Goal: Task Accomplishment & Management: Complete application form

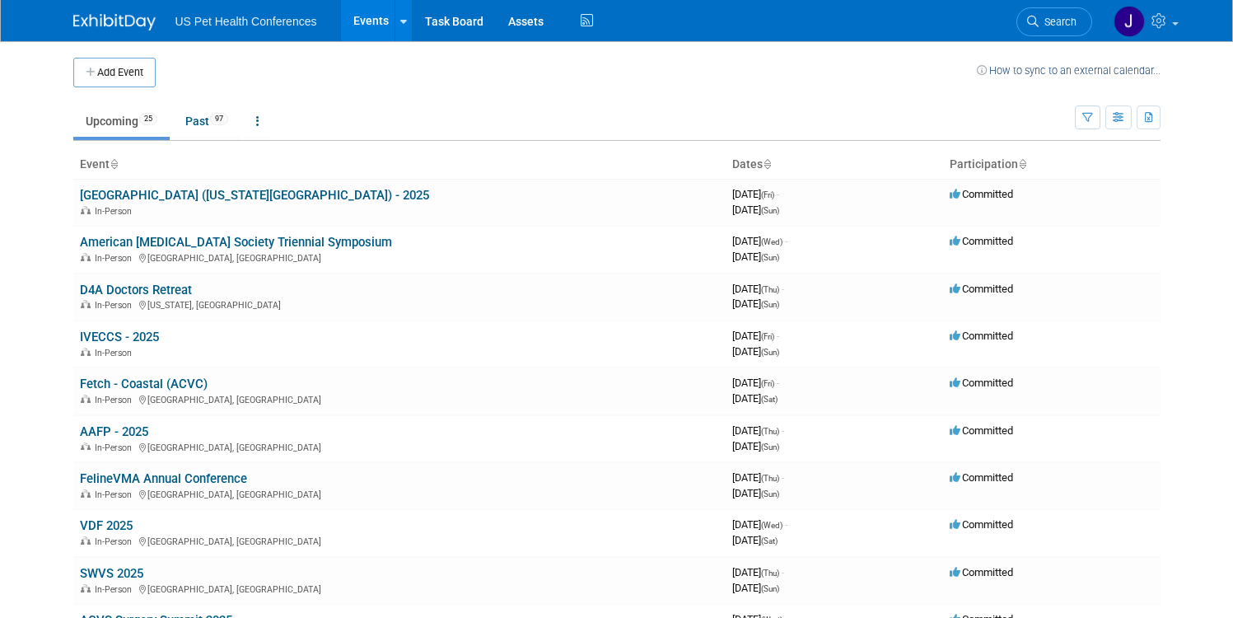
click at [456, 89] on td "Upcoming 25 Past 97 All Events 122 Past and Upcoming Grouped Annually Events gr…" at bounding box center [573, 114] width 1001 height 54
click at [135, 70] on button "Add Event" at bounding box center [114, 73] width 82 height 30
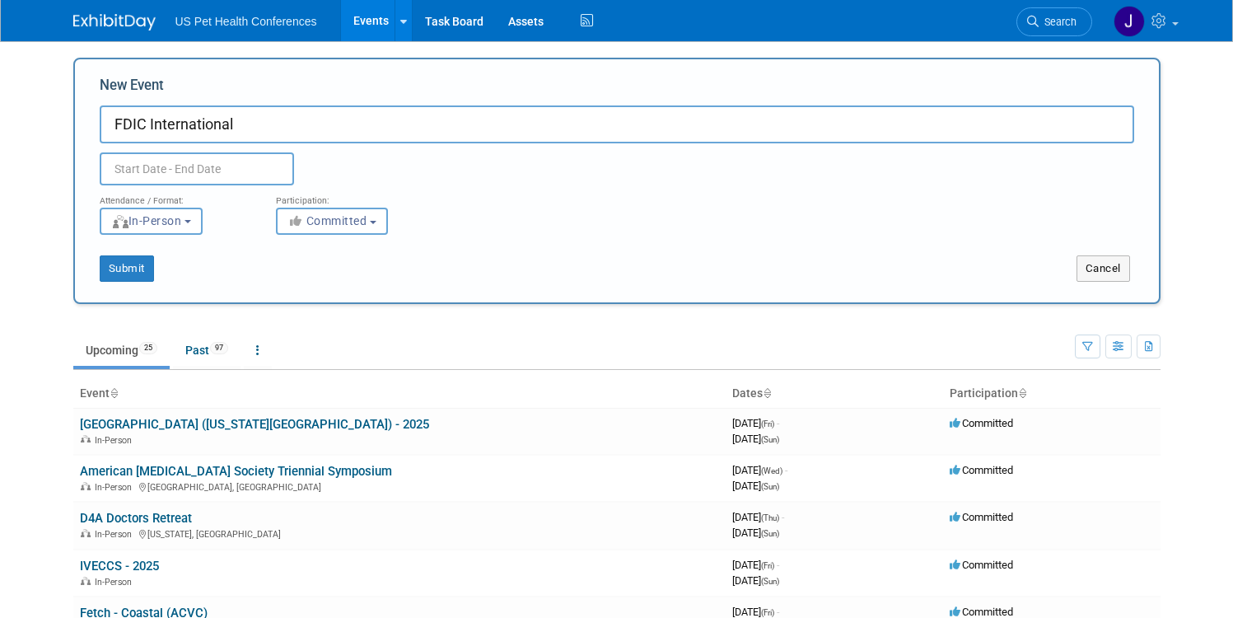
type input "FDIC International"
click at [121, 183] on body "US Pet Health Conferences Events Add Event Bulk Upload Events Shareable Event B…" at bounding box center [616, 309] width 1233 height 618
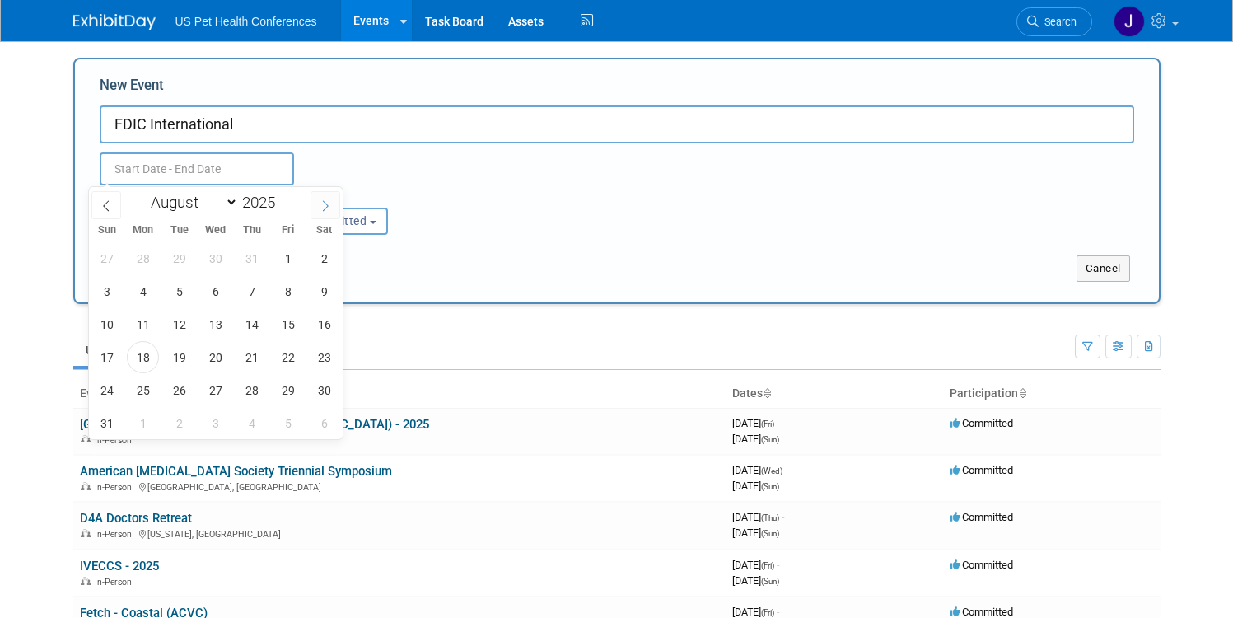
click at [310, 212] on span at bounding box center [325, 205] width 30 height 28
click at [320, 210] on icon at bounding box center [326, 206] width 12 height 12
click at [111, 215] on span at bounding box center [106, 205] width 30 height 28
click at [110, 216] on span at bounding box center [106, 205] width 30 height 28
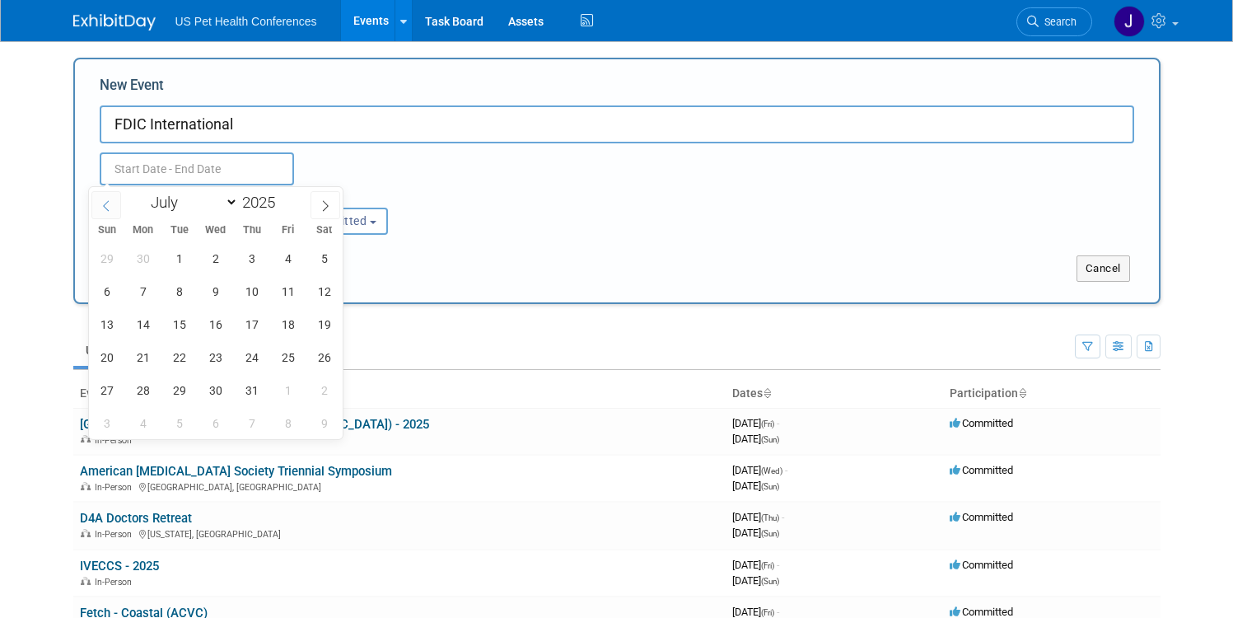
click at [110, 216] on span at bounding box center [106, 205] width 30 height 28
click at [329, 208] on icon at bounding box center [326, 206] width 12 height 12
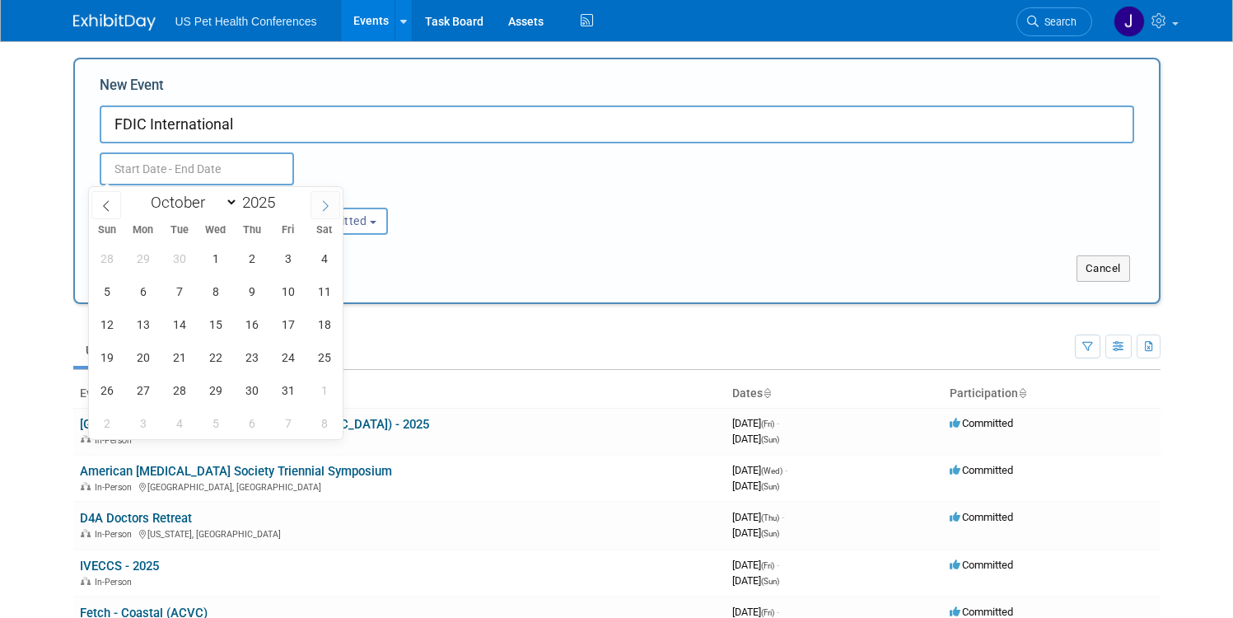
click at [329, 208] on icon at bounding box center [326, 206] width 12 height 12
select select "11"
click at [329, 208] on icon at bounding box center [326, 206] width 12 height 12
type input "2026"
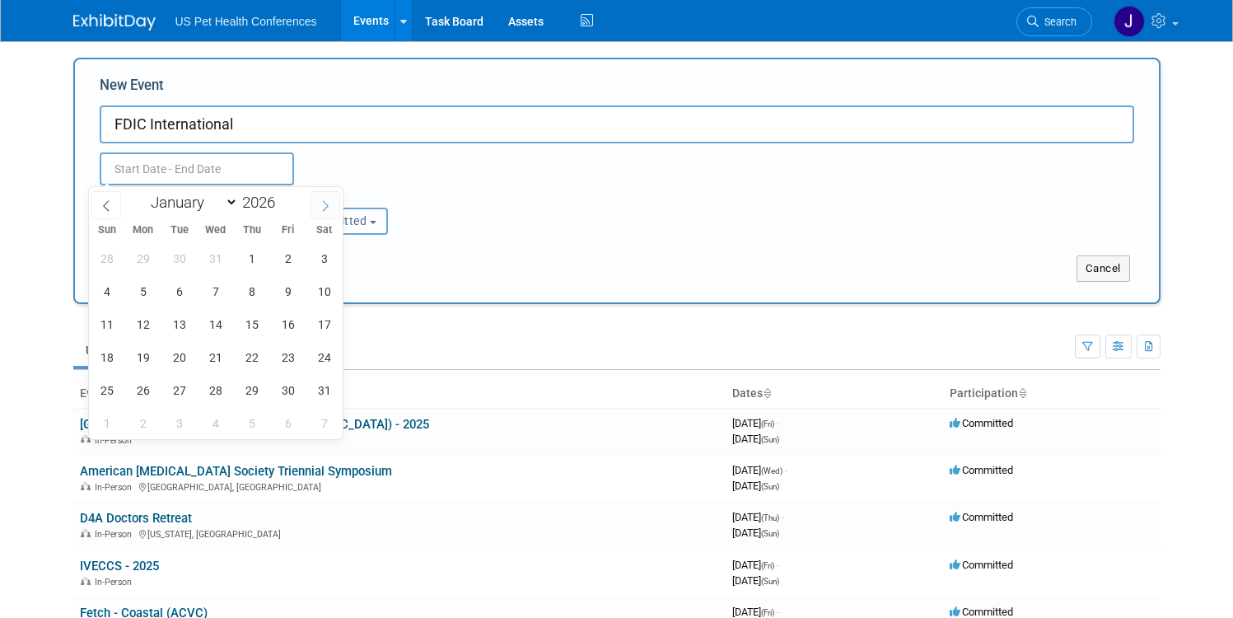
click at [329, 208] on icon at bounding box center [326, 206] width 12 height 12
select select "3"
click at [146, 366] on span "20" at bounding box center [143, 357] width 32 height 32
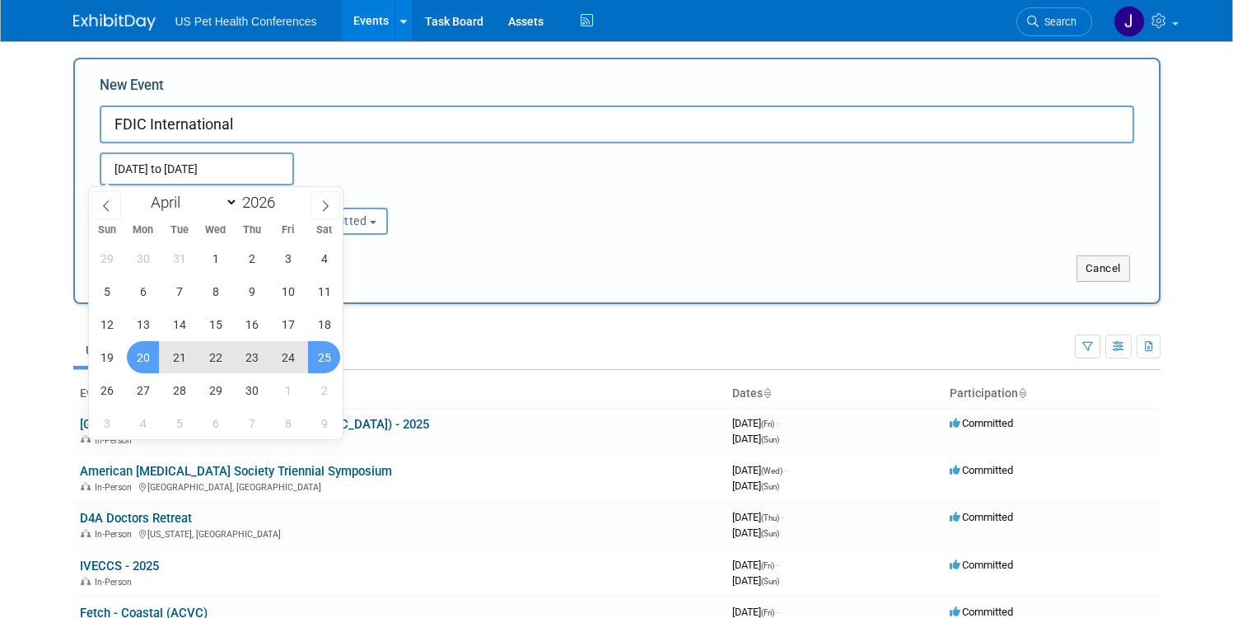
click at [324, 364] on span "25" at bounding box center [324, 357] width 32 height 32
type input "[DATE] to [DATE]"
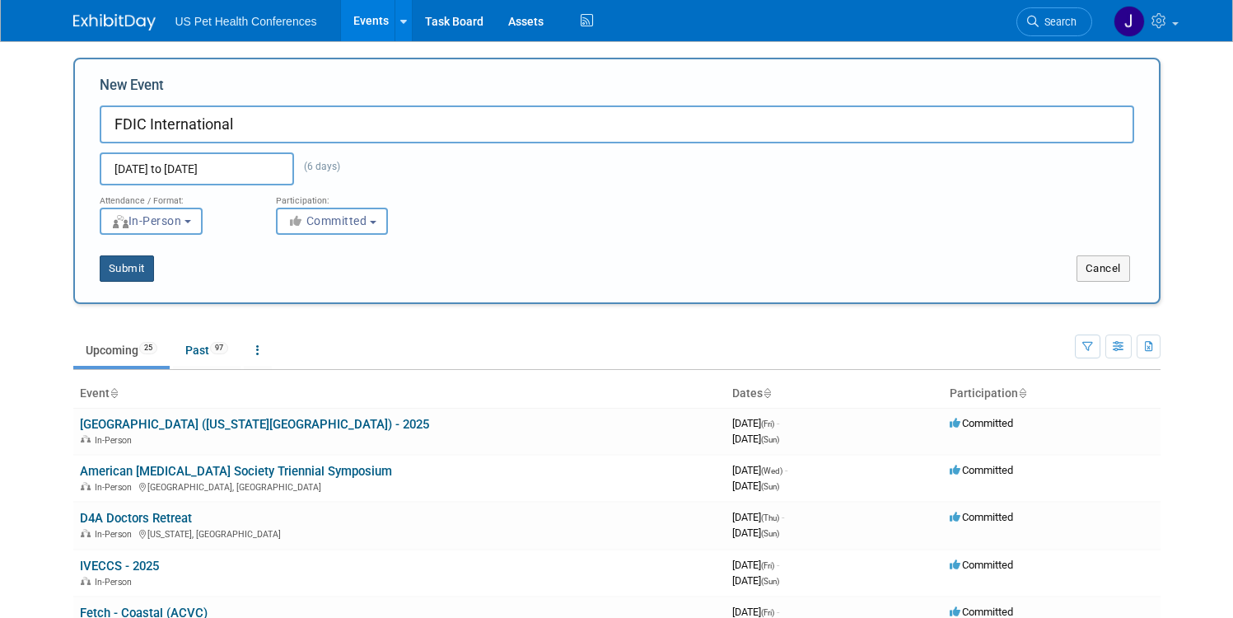
click at [111, 269] on button "Submit" at bounding box center [127, 268] width 54 height 26
type input "FDIC International"
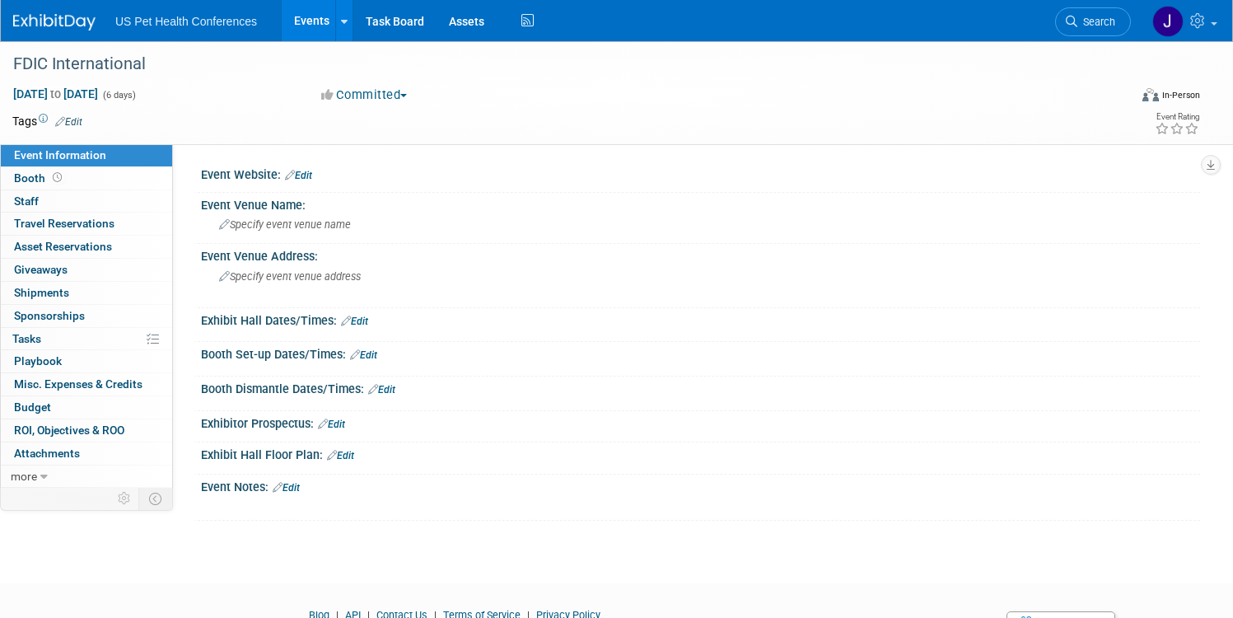
click at [312, 175] on link "Edit" at bounding box center [298, 176] width 27 height 12
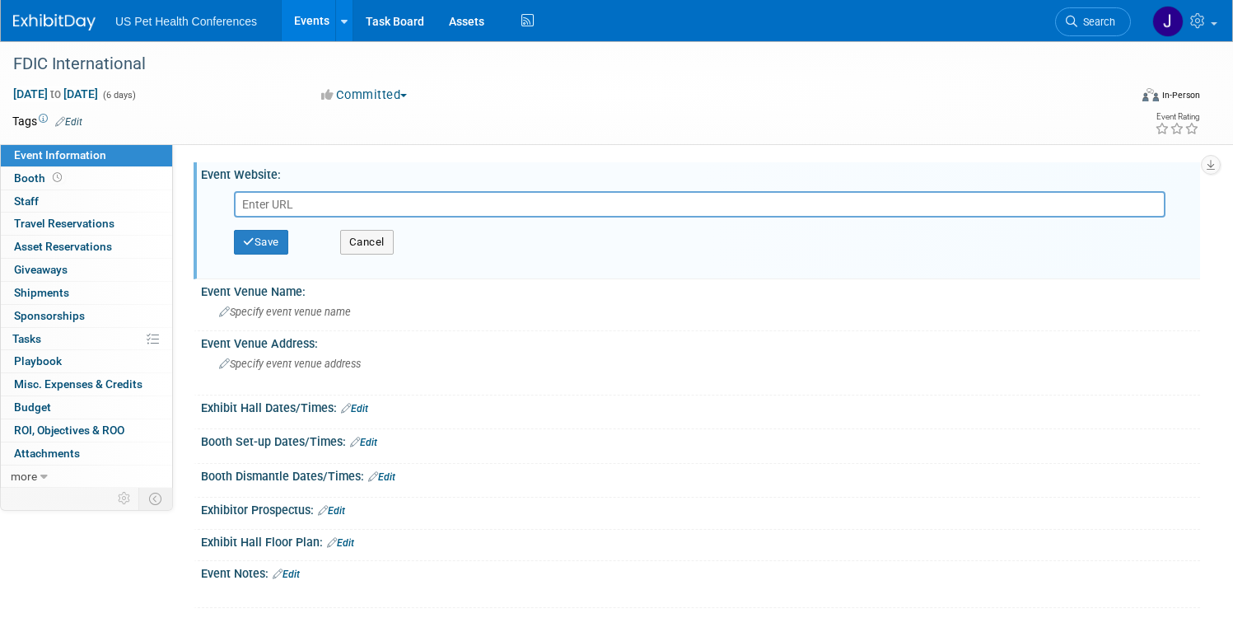
click at [371, 207] on input "text" at bounding box center [699, 204] width 931 height 26
type input "https://www.fdic.com/"
click at [351, 310] on span "Specify event venue name" at bounding box center [285, 312] width 132 height 12
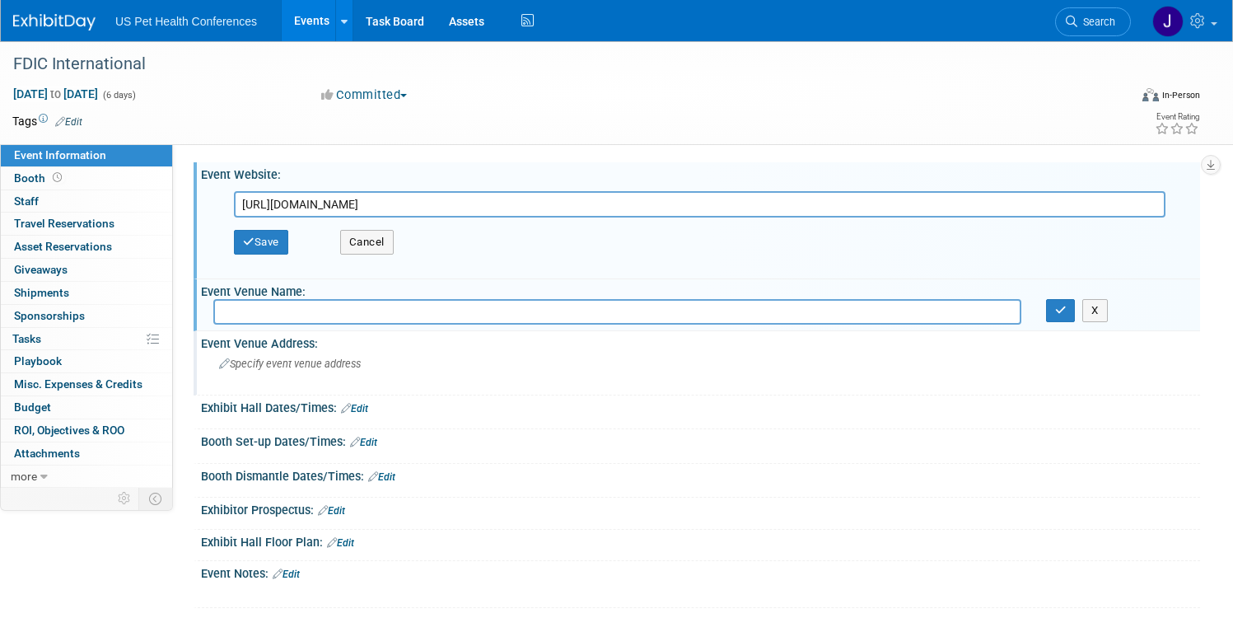
click at [375, 357] on div "Specify event venue address" at bounding box center [408, 370] width 391 height 38
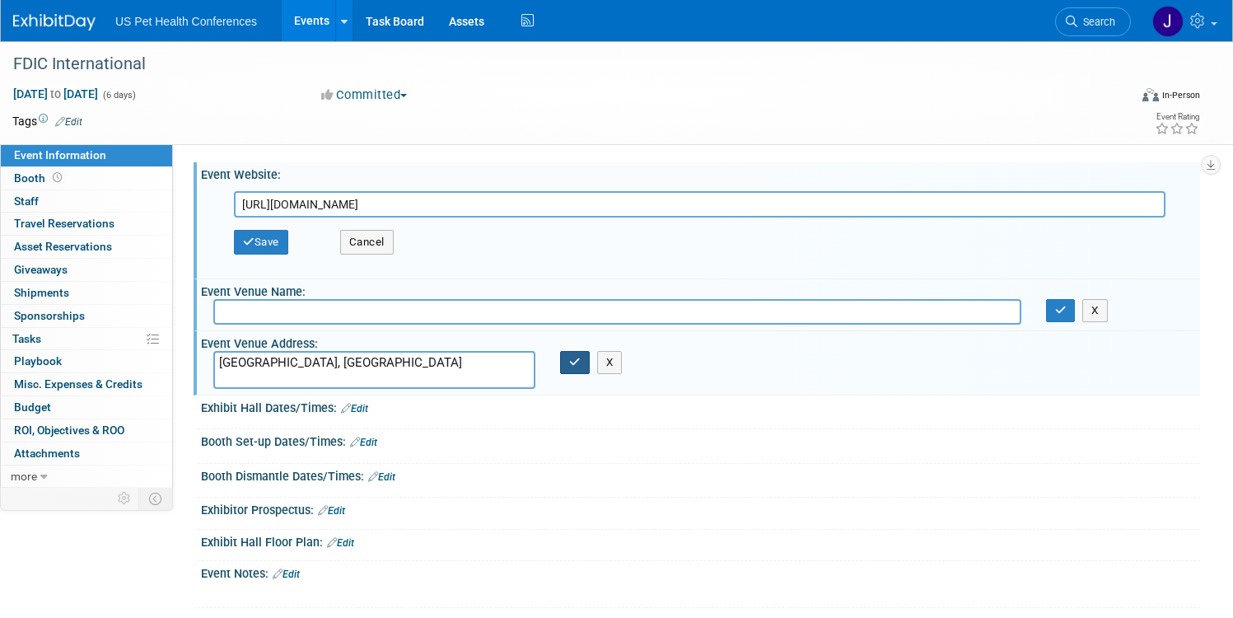
type textarea "Indianapolis, IN"
click at [590, 362] on button "button" at bounding box center [575, 362] width 30 height 23
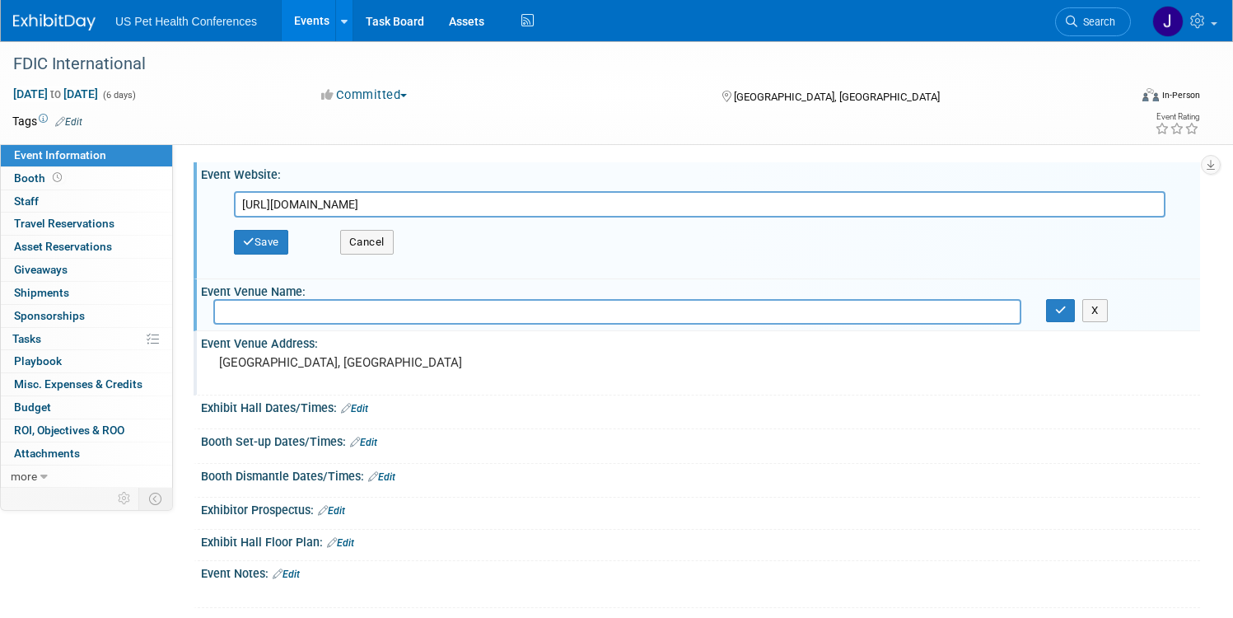
click at [424, 311] on input "text" at bounding box center [617, 312] width 808 height 26
paste input "Indiana Convention Center & Lucas Oil Stadium"
type input "Indiana Convention Center & Lucas Oil Stadium"
click at [1055, 312] on icon "button" at bounding box center [1061, 310] width 12 height 11
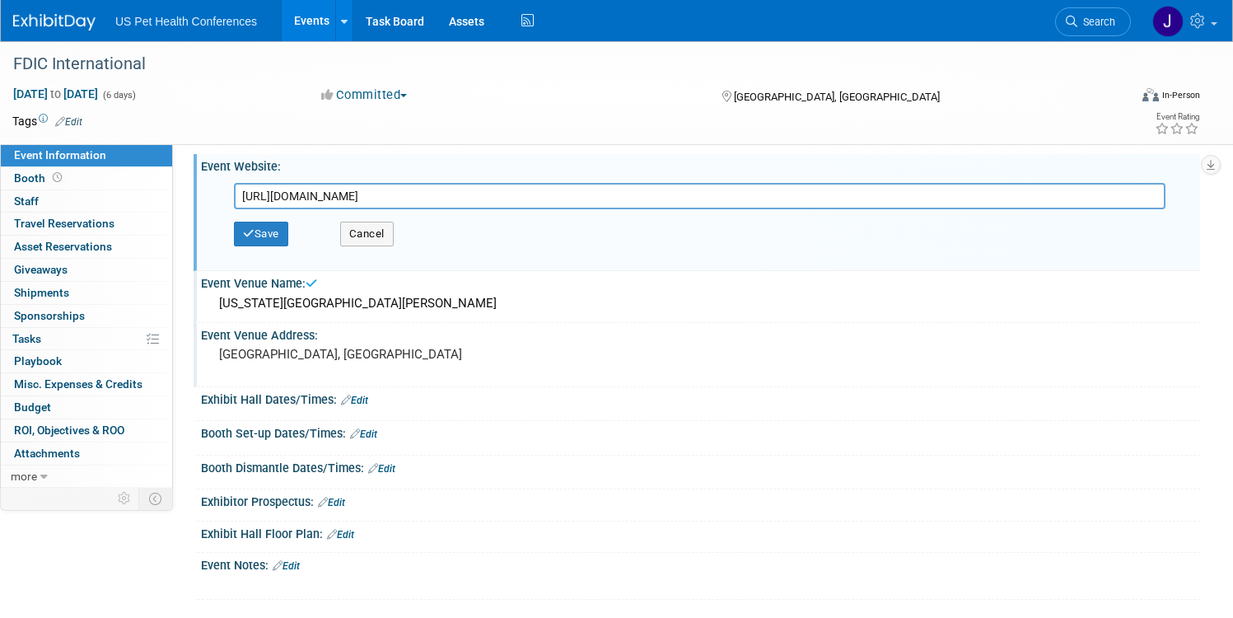
scroll to position [12, 0]
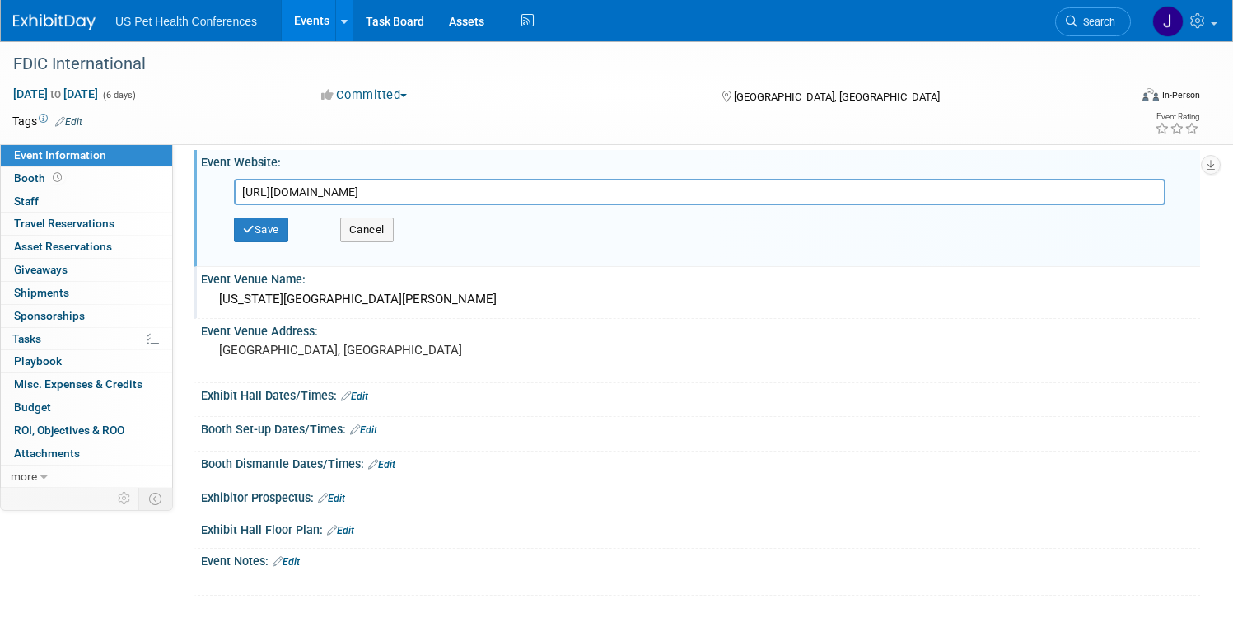
click at [359, 567] on div "Event Notes: Edit" at bounding box center [700, 558] width 999 height 21
click at [300, 565] on link "Edit" at bounding box center [286, 562] width 27 height 12
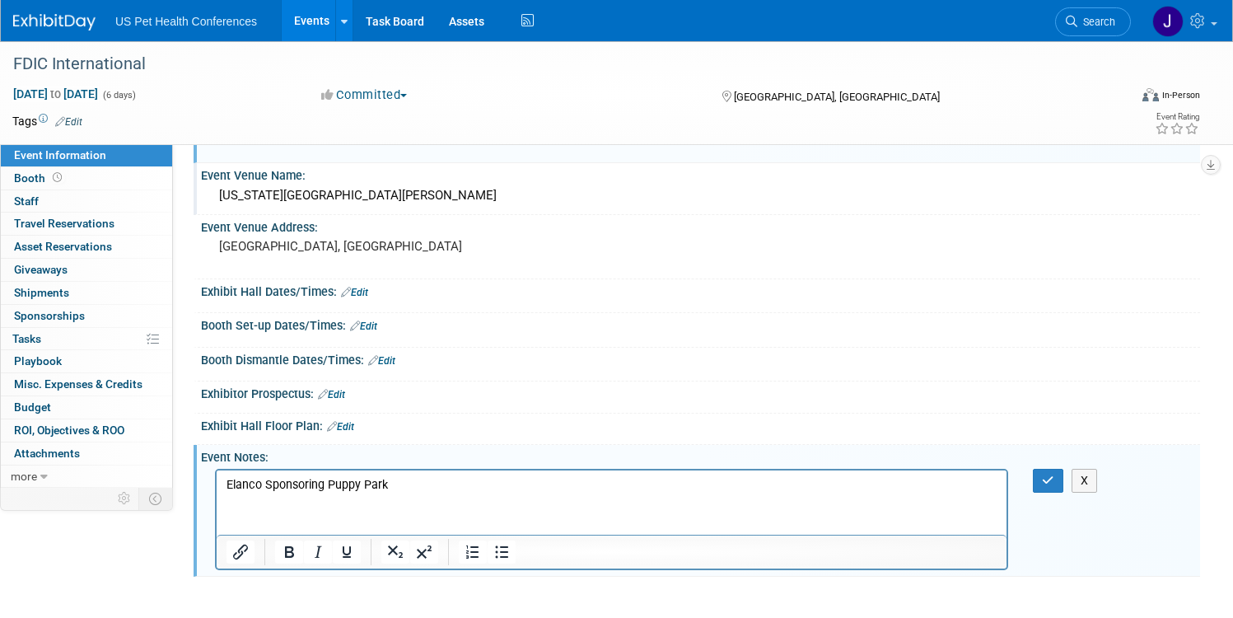
scroll to position [147, 0]
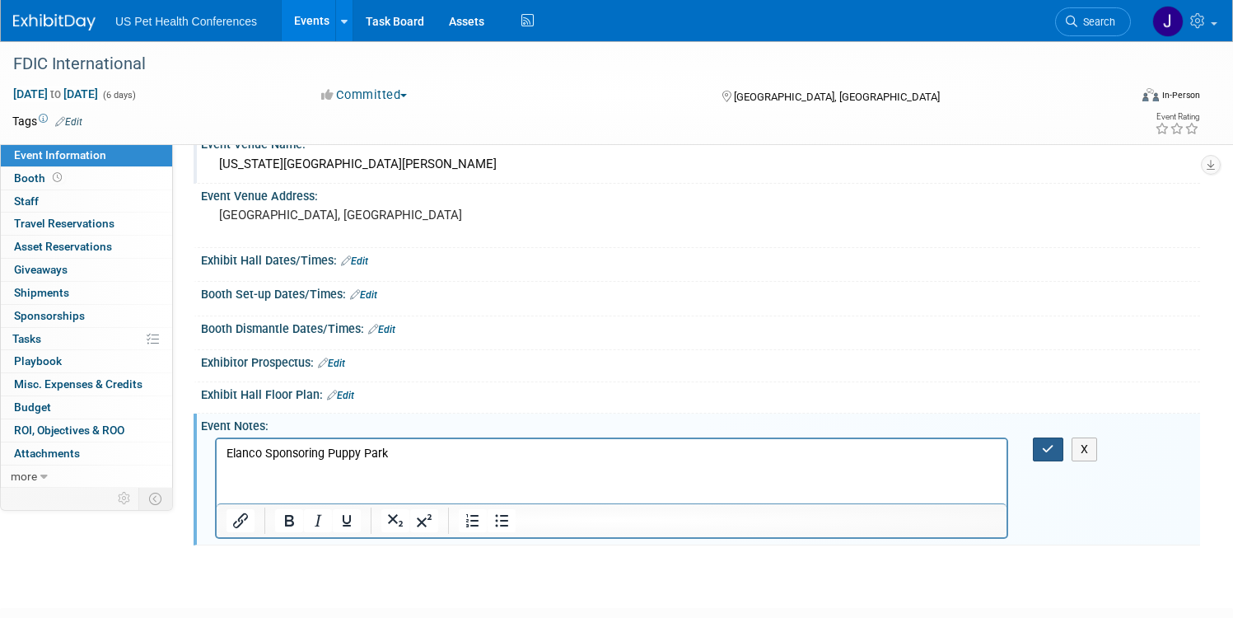
click at [1042, 454] on icon "button" at bounding box center [1048, 449] width 12 height 12
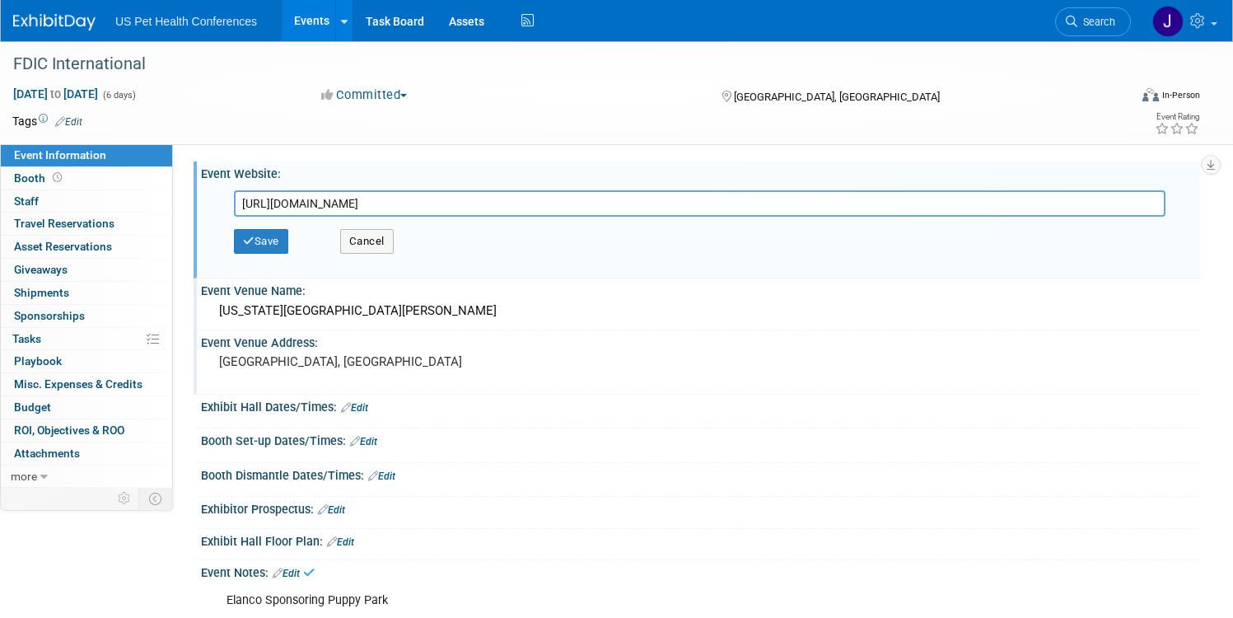
scroll to position [0, 0]
click at [288, 248] on button "Save" at bounding box center [261, 242] width 54 height 25
